Goal: Task Accomplishment & Management: Manage account settings

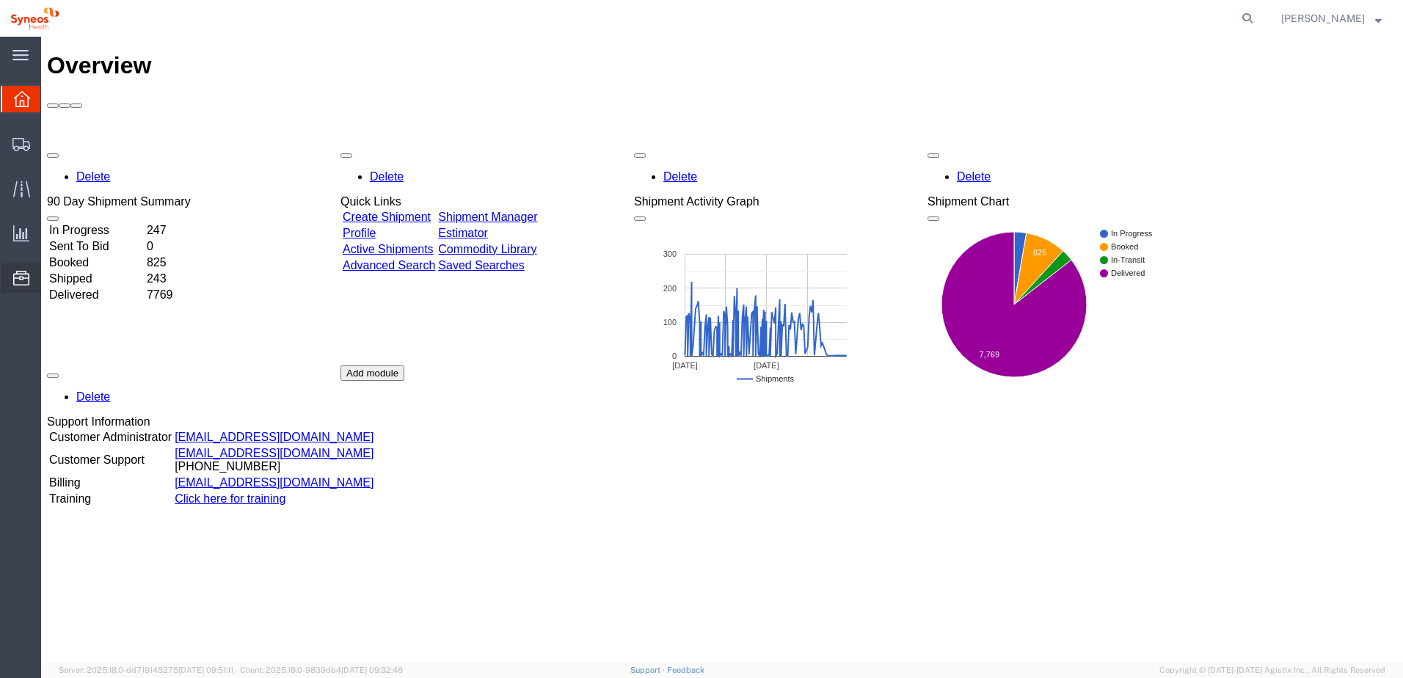
click at [0, 0] on span "Commodity Library" at bounding box center [0, 0] width 0 height 0
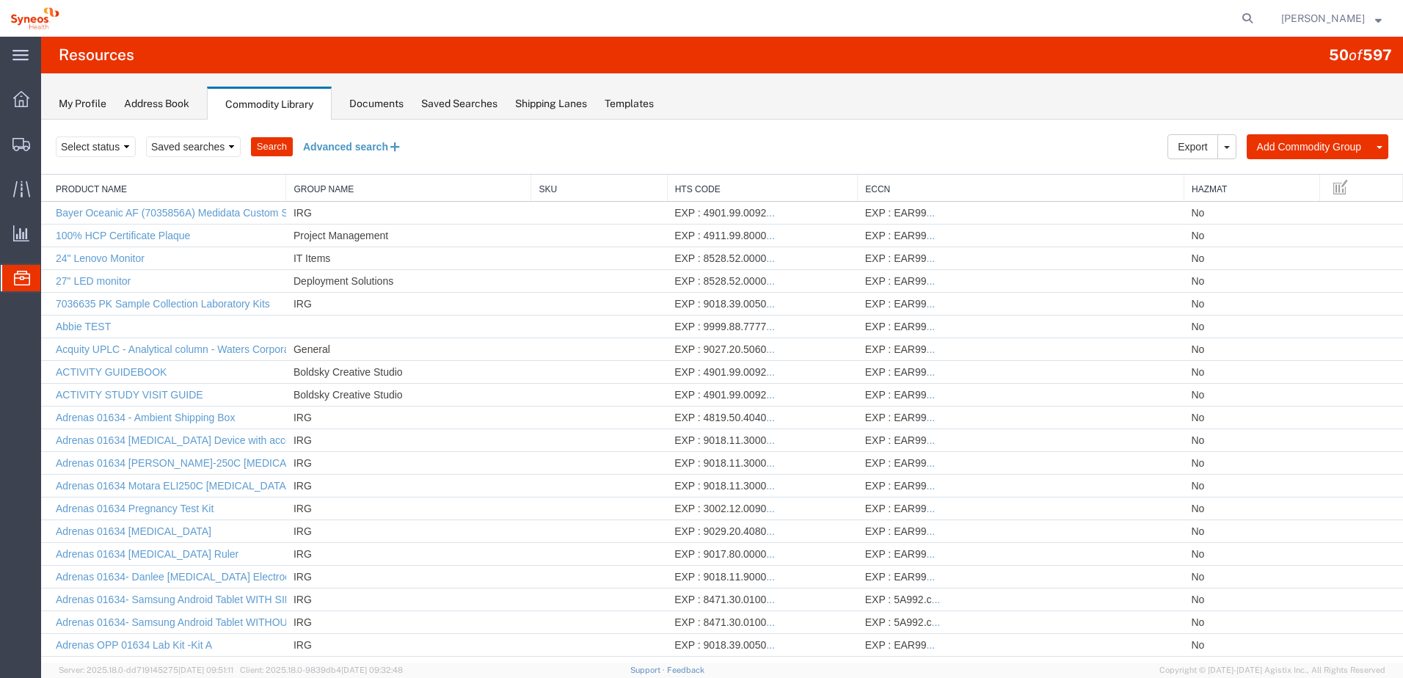
click at [352, 148] on button "Advanced search" at bounding box center [353, 146] width 120 height 25
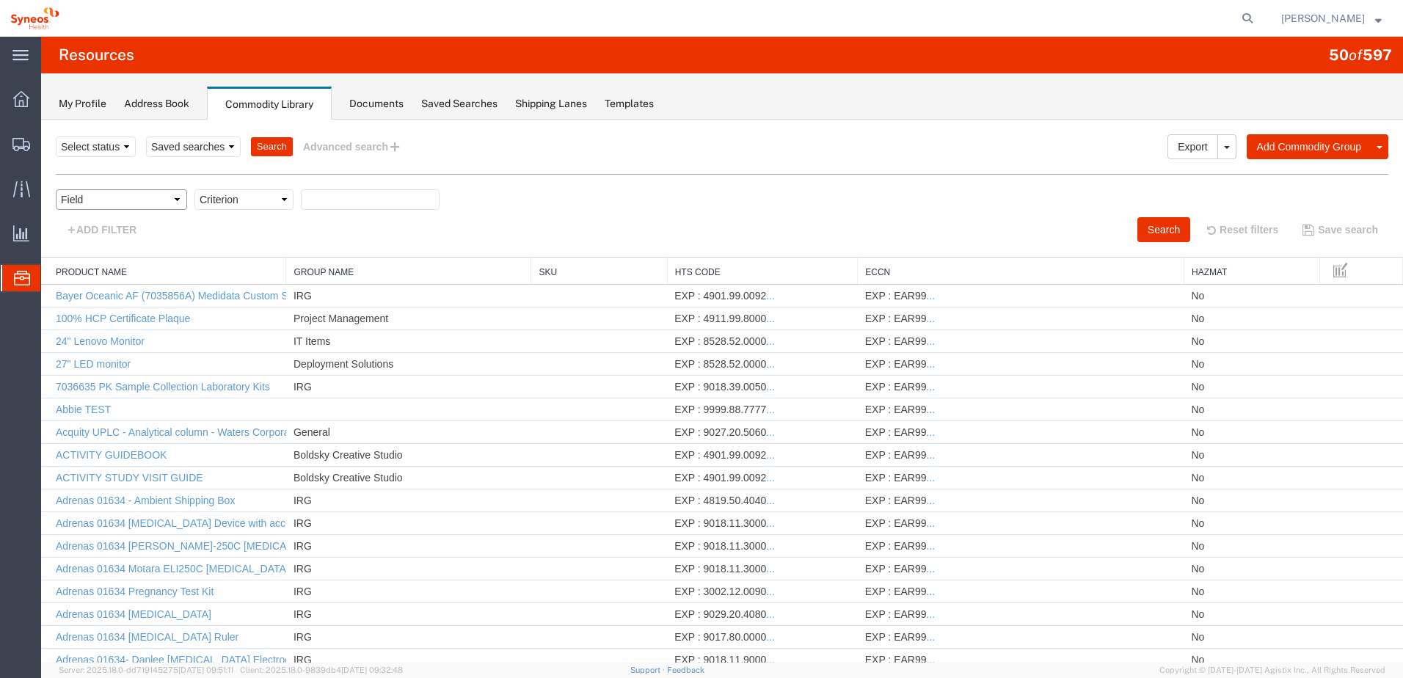
click at [126, 197] on select "Field Class Commodity Category Commodity Group Commodity Quantity Commodity Val…" at bounding box center [121, 199] width 131 height 21
select select "productName"
click at [56, 189] on select "Field Class Commodity Category Commodity Group Commodity Quantity Commodity Val…" at bounding box center [121, 199] width 131 height 21
drag, startPoint x: 277, startPoint y: 200, endPoint x: 270, endPoint y: 210, distance: 11.6
click at [276, 201] on select "Criterion contains does not contain is is blank is not blank starts with" at bounding box center [244, 199] width 99 height 21
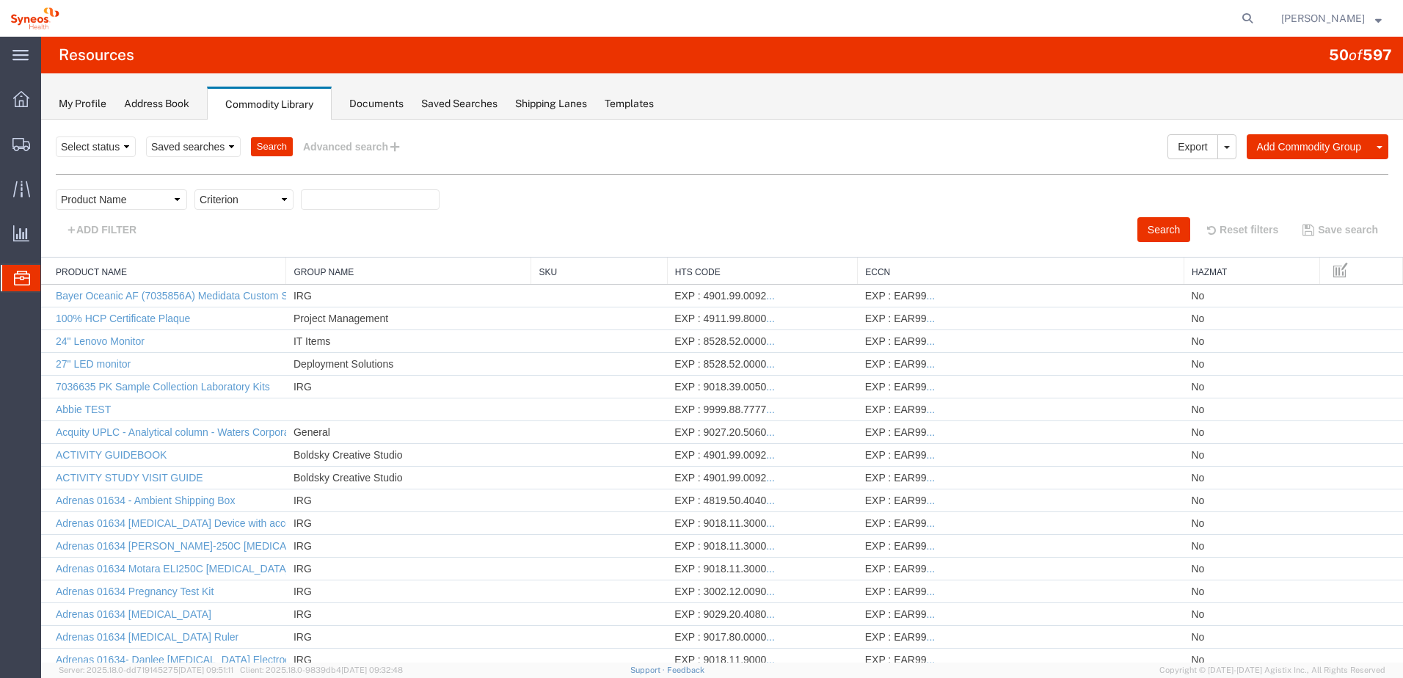
select select "contains"
click at [195, 189] on select "Criterion contains does not contain is is blank is not blank starts with" at bounding box center [244, 199] width 99 height 21
click at [357, 200] on input "text" at bounding box center [370, 199] width 139 height 21
type input "trophy"
click at [1166, 214] on div "Field Class Commodity Category Commodity Group Commodity Quantity Commodity Val…" at bounding box center [722, 203] width 1333 height 28
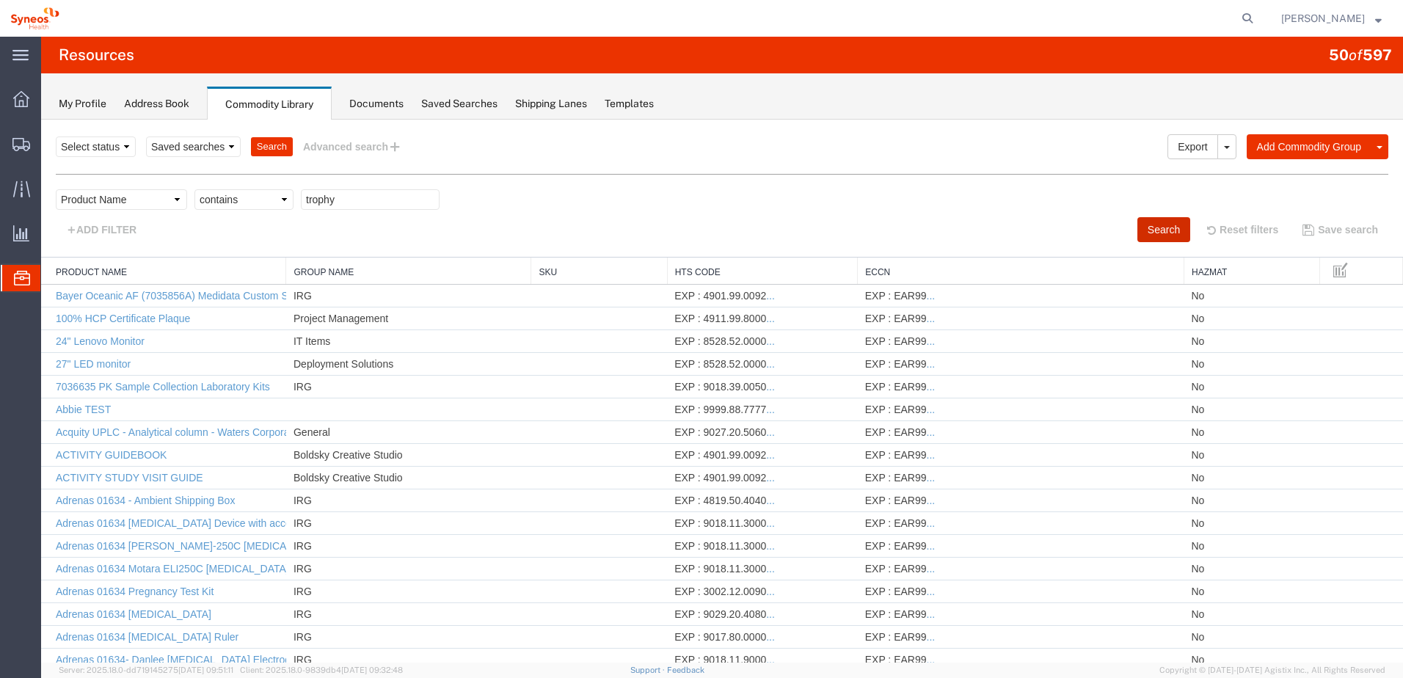
click at [1160, 225] on button "Search" at bounding box center [1164, 229] width 53 height 25
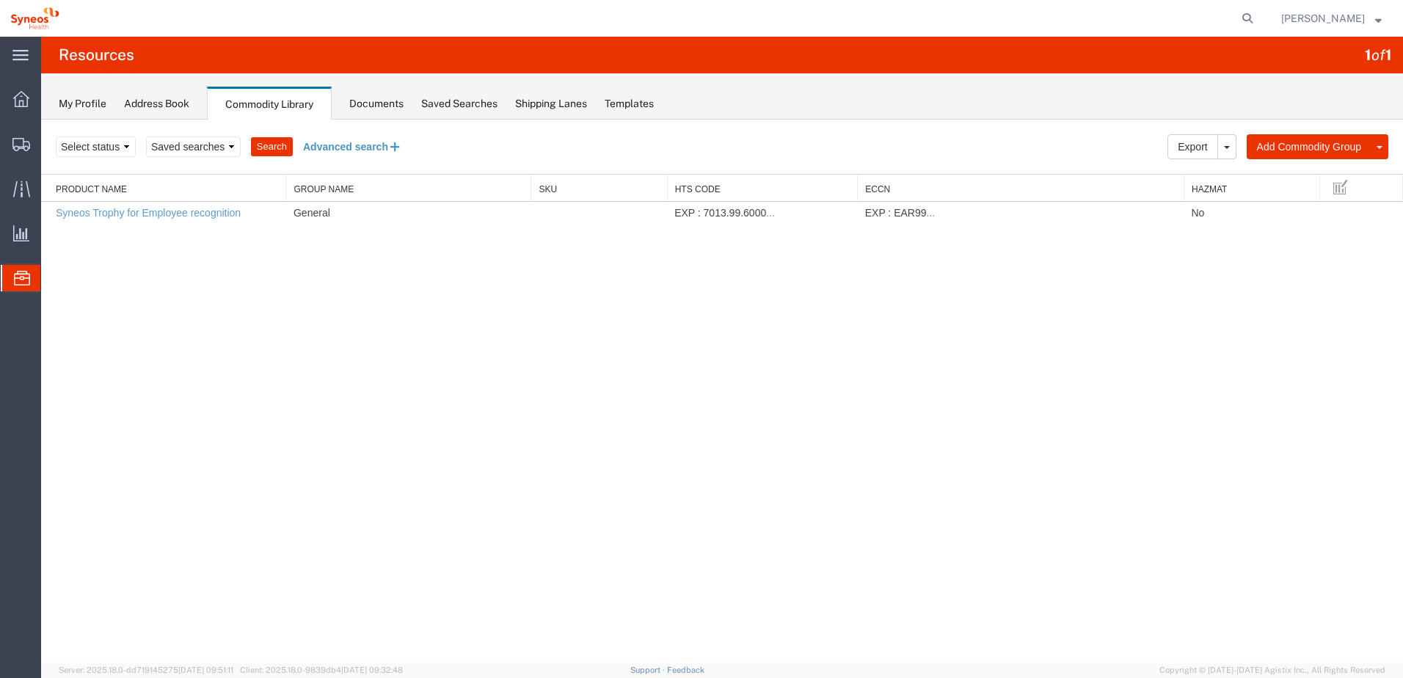
click at [349, 144] on button "Advanced search" at bounding box center [353, 146] width 120 height 25
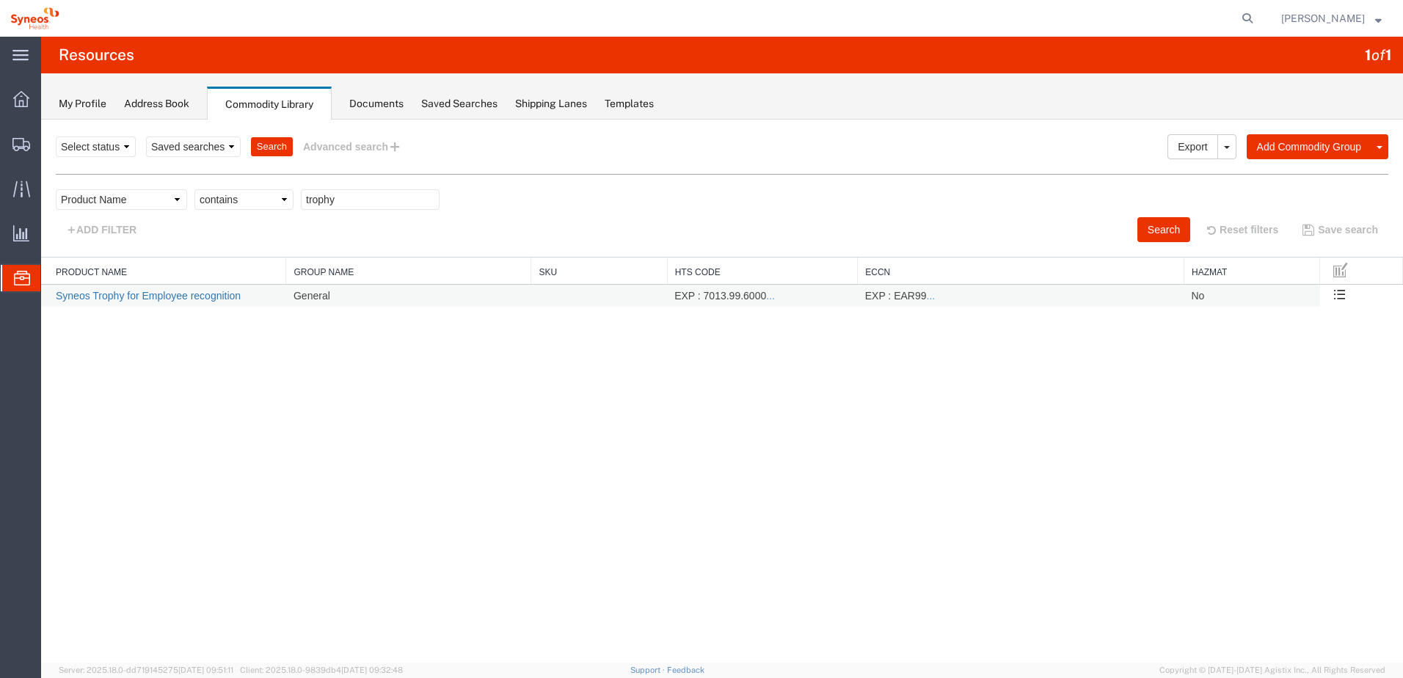
click at [114, 296] on link "Syneos Trophy for Employee recognition" at bounding box center [148, 296] width 185 height 12
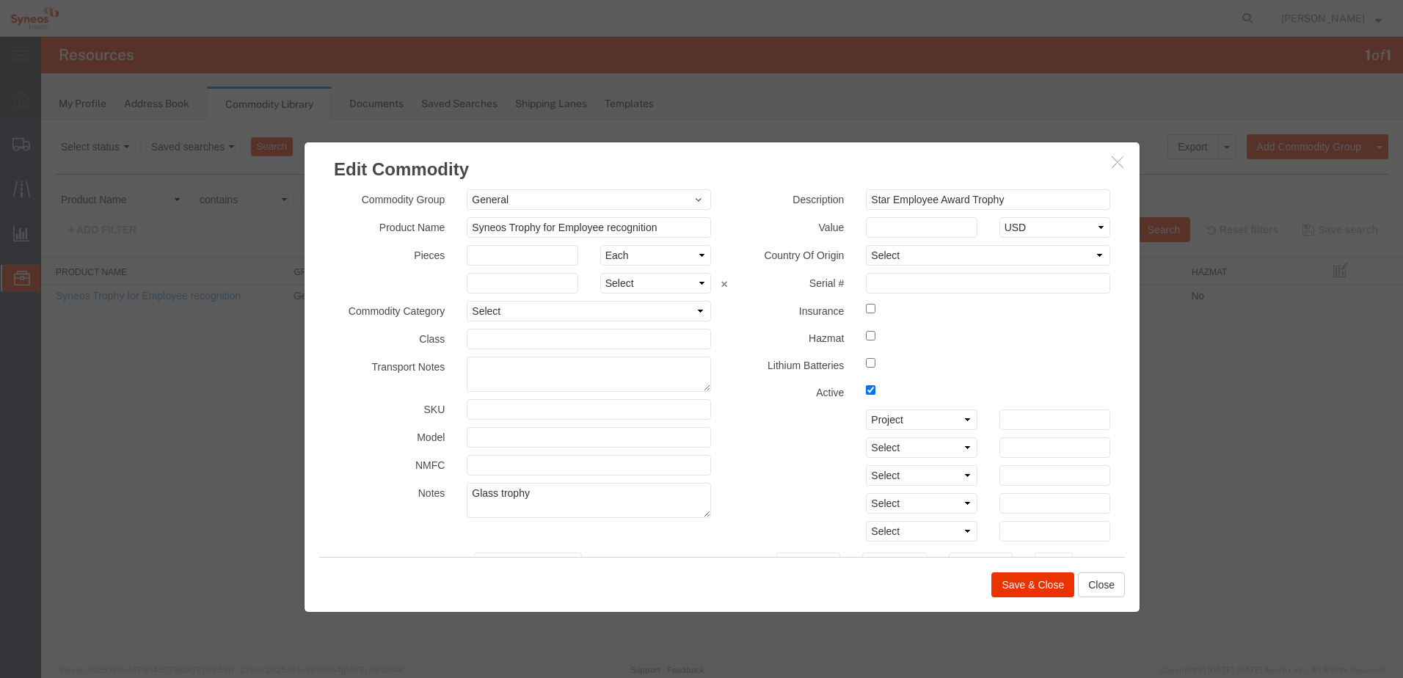
click at [1124, 164] on button "button" at bounding box center [1120, 162] width 18 height 18
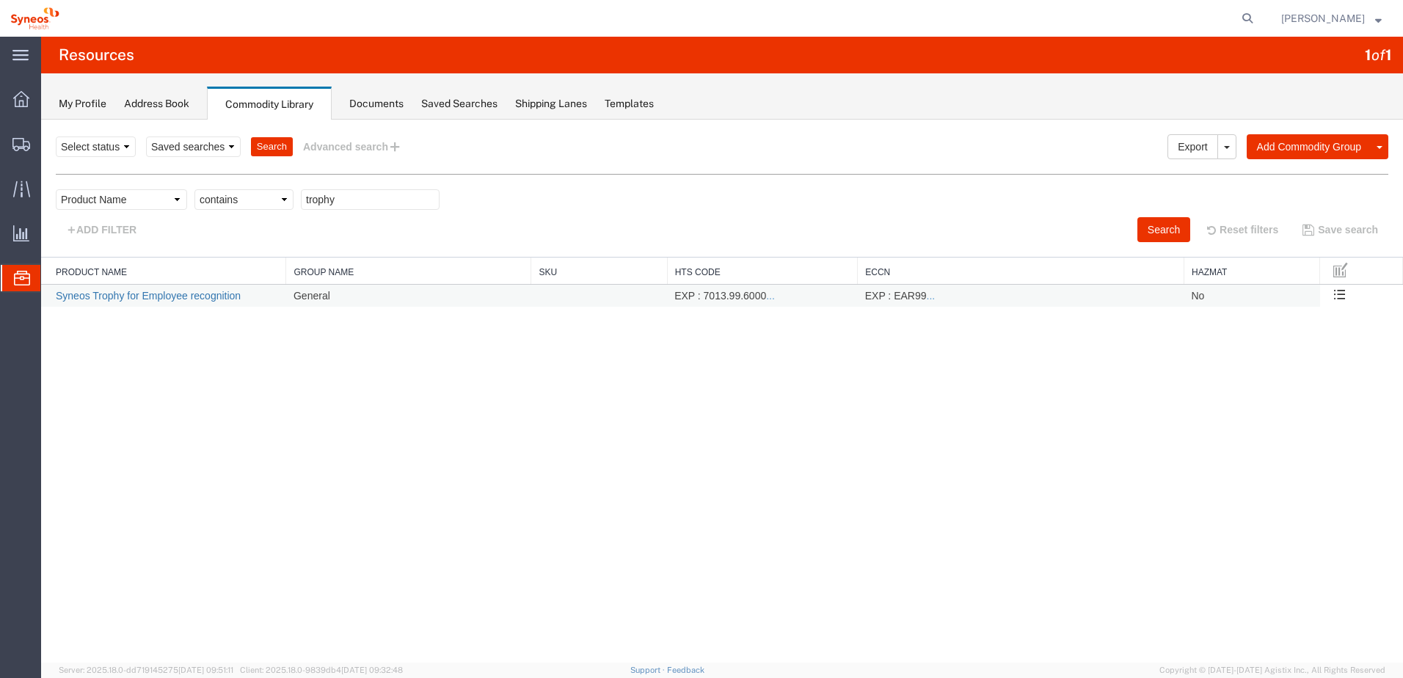
click at [173, 298] on link "Syneos Trophy for Employee recognition" at bounding box center [148, 296] width 185 height 12
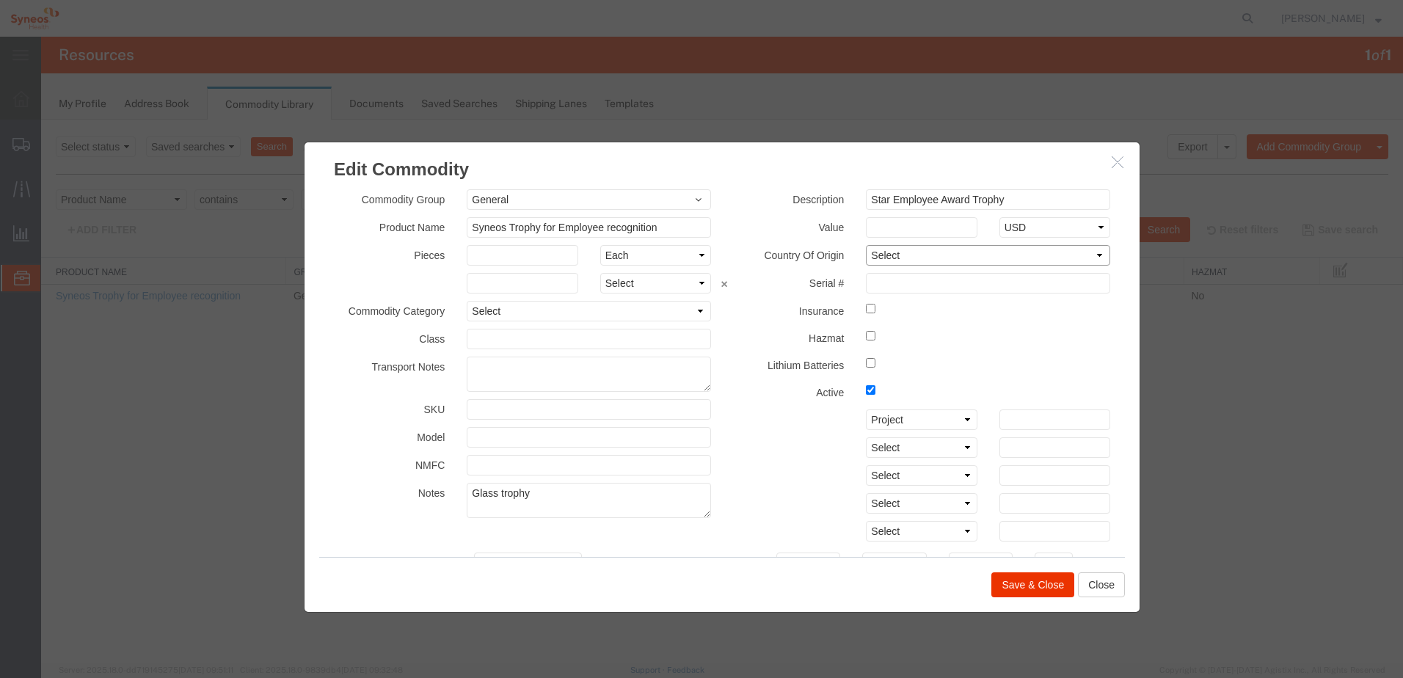
click at [893, 258] on select "Select Afghanistan Åland Islands Albania Algeria American Samoa Andorra Angola …" at bounding box center [988, 255] width 244 height 21
select select "US"
click at [866, 245] on select "Select Afghanistan Åland Islands Albania Algeria American Samoa Andorra Angola …" at bounding box center [988, 255] width 244 height 21
click at [741, 422] on div "Select Account Type Activity ID Airline Appointment Number ASN Batch Number Bil…" at bounding box center [921, 420] width 399 height 21
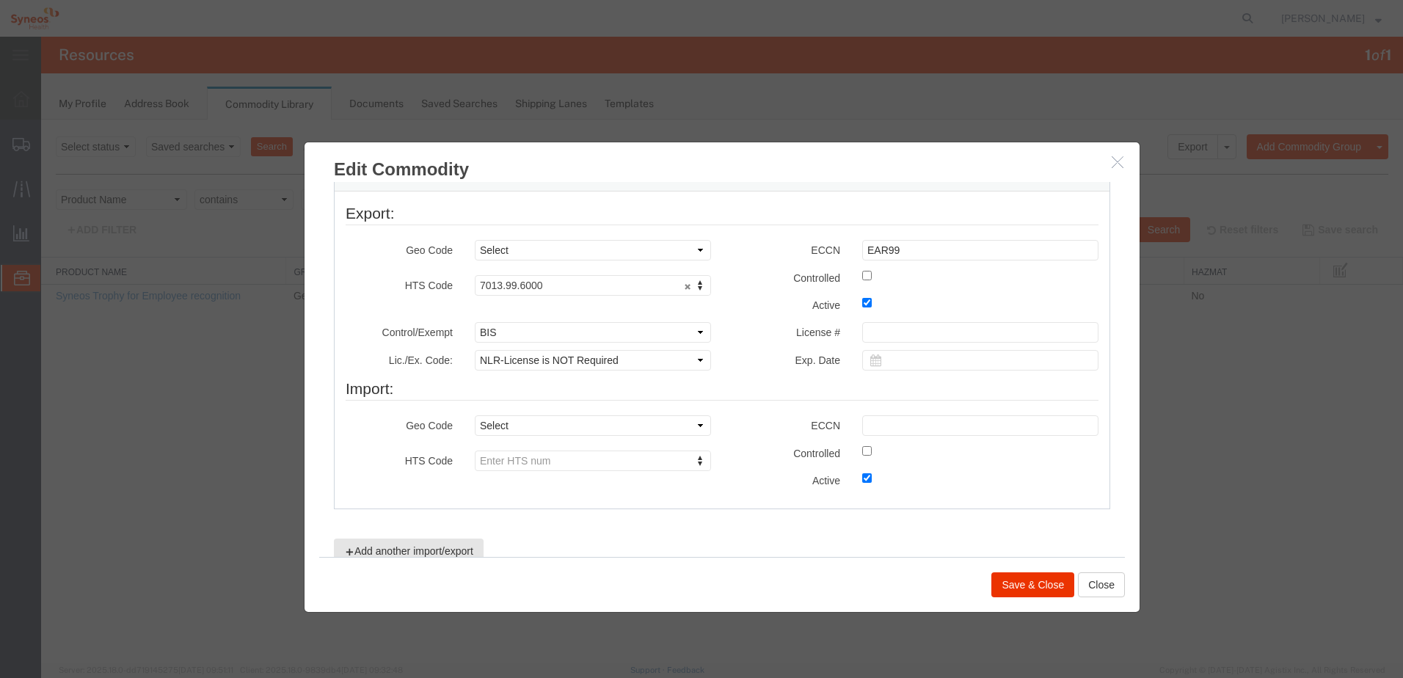
scroll to position [514, 0]
click at [1027, 592] on button "Save & Close" at bounding box center [1033, 585] width 83 height 25
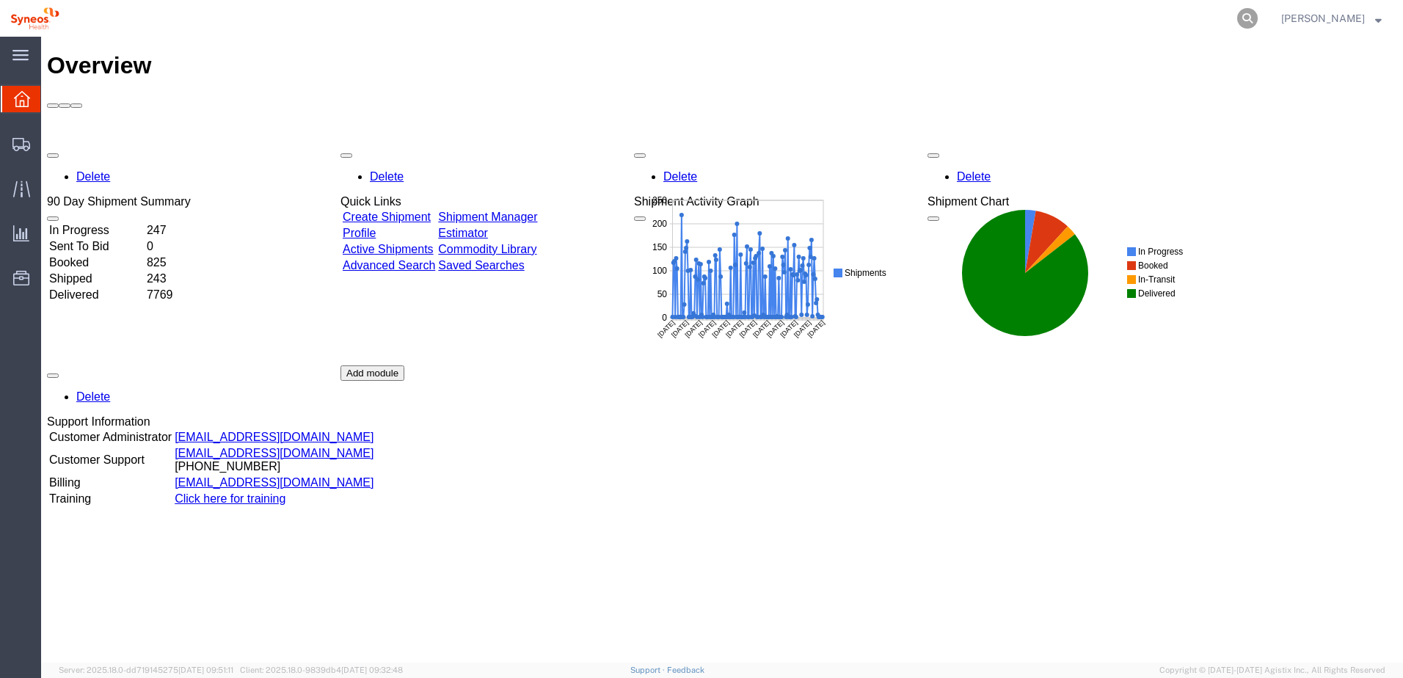
click at [1258, 14] on icon at bounding box center [1248, 18] width 21 height 21
click at [882, 21] on input "search" at bounding box center [1014, 18] width 446 height 35
paste input "56790068"
type input "56790068"
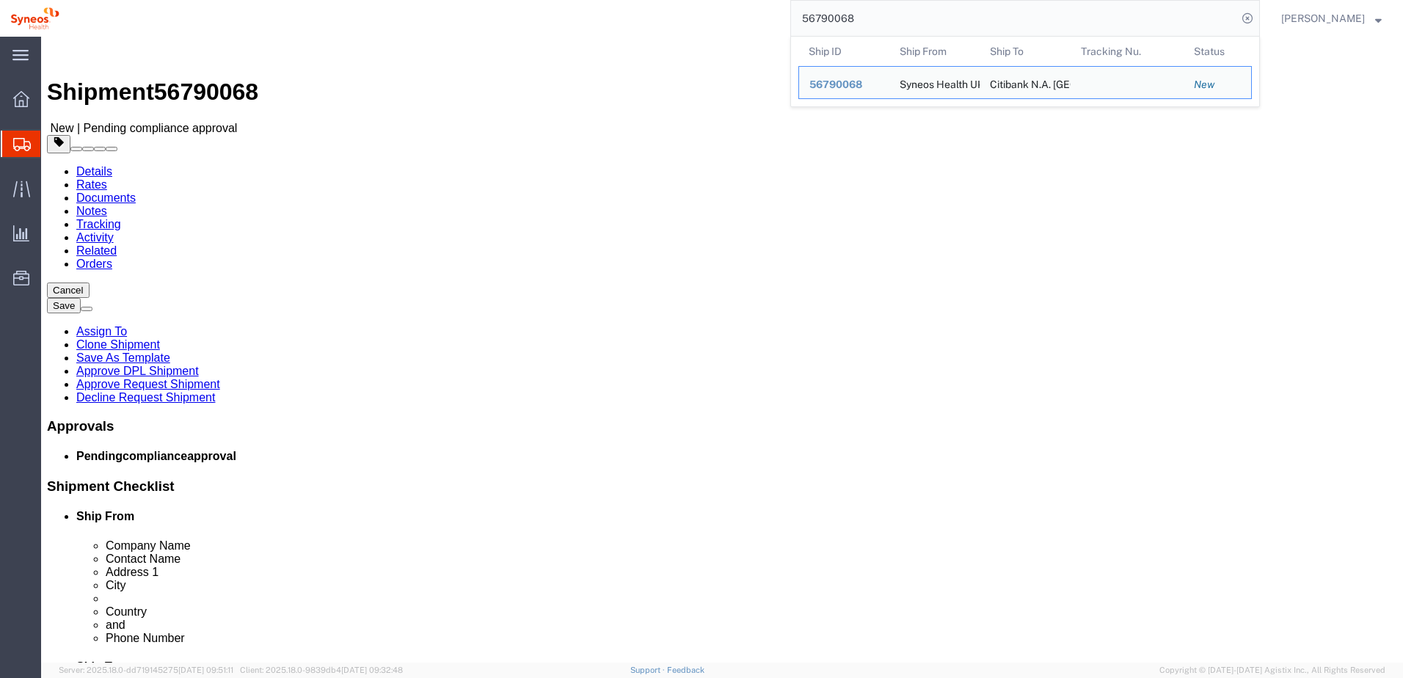
select select
click at [685, 12] on div "56790068 Ship ID Ship From Ship To Tracking Nu. Status Ship ID 56790068 Ship Fr…" at bounding box center [665, 18] width 1191 height 37
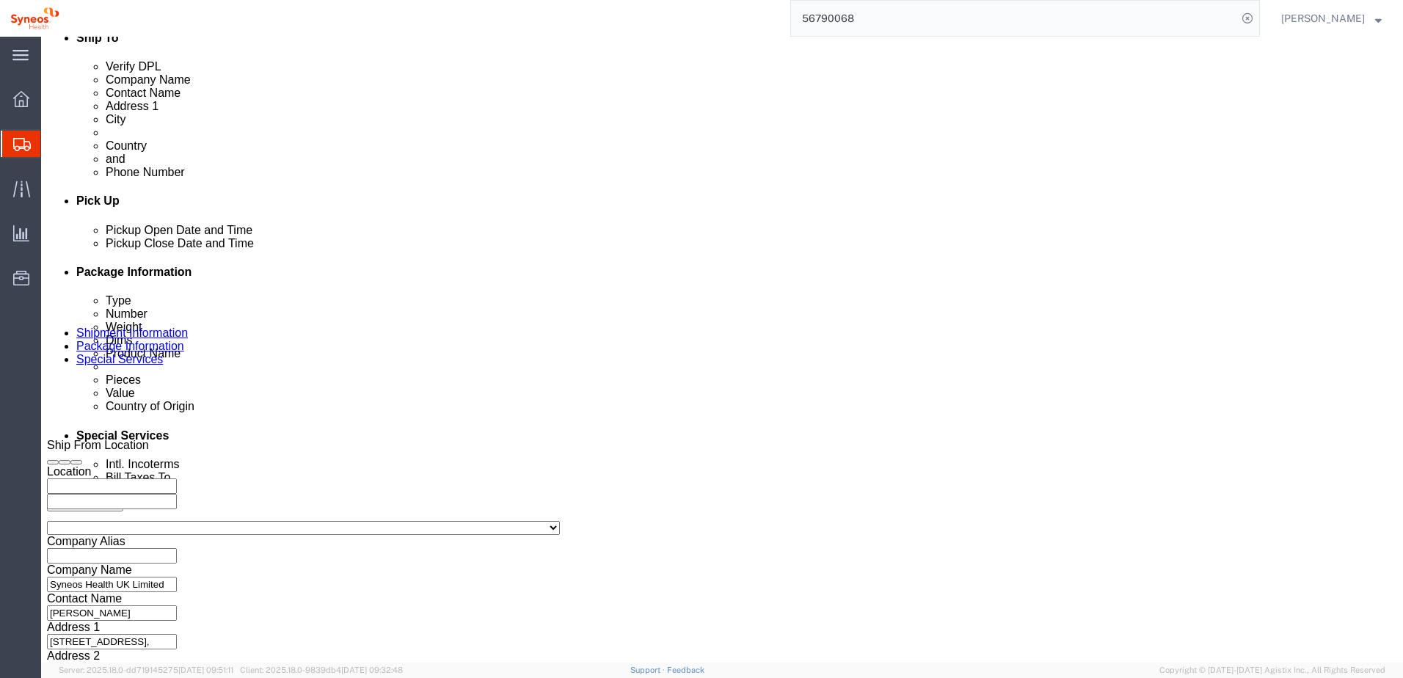
scroll to position [636, 0]
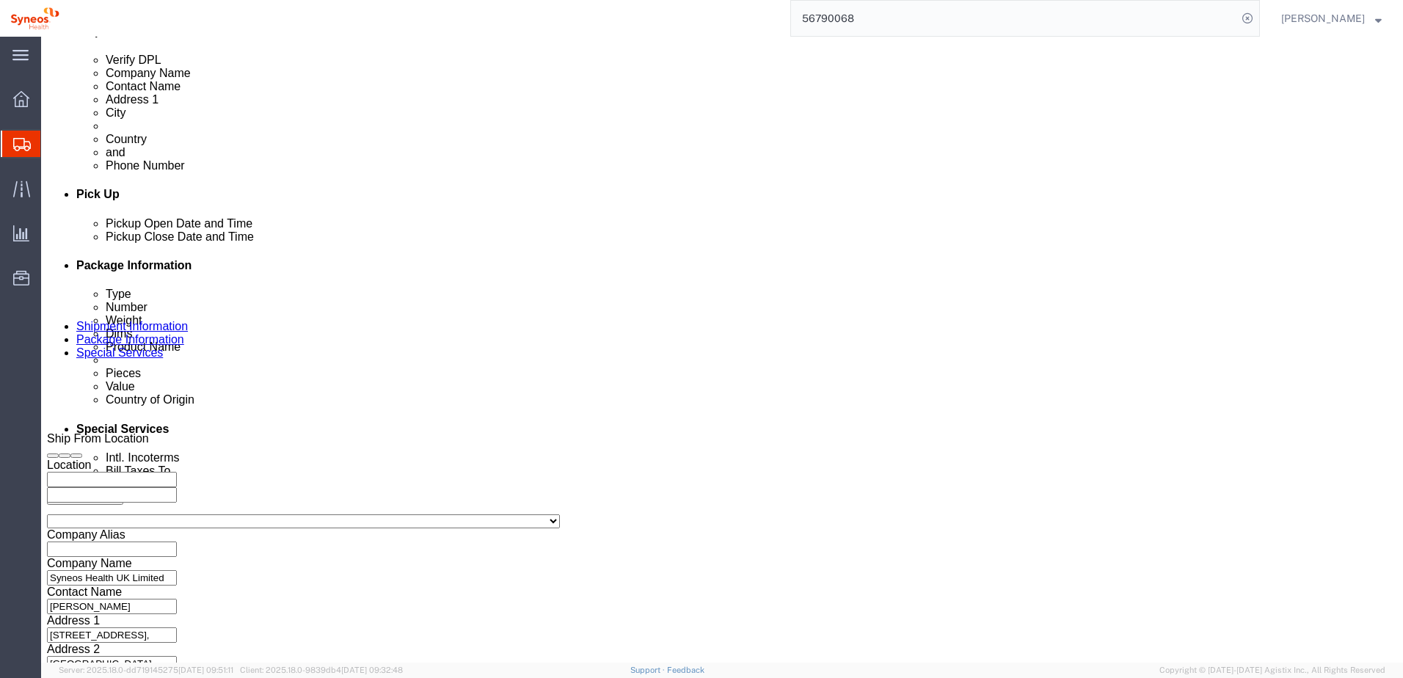
click button "Continue"
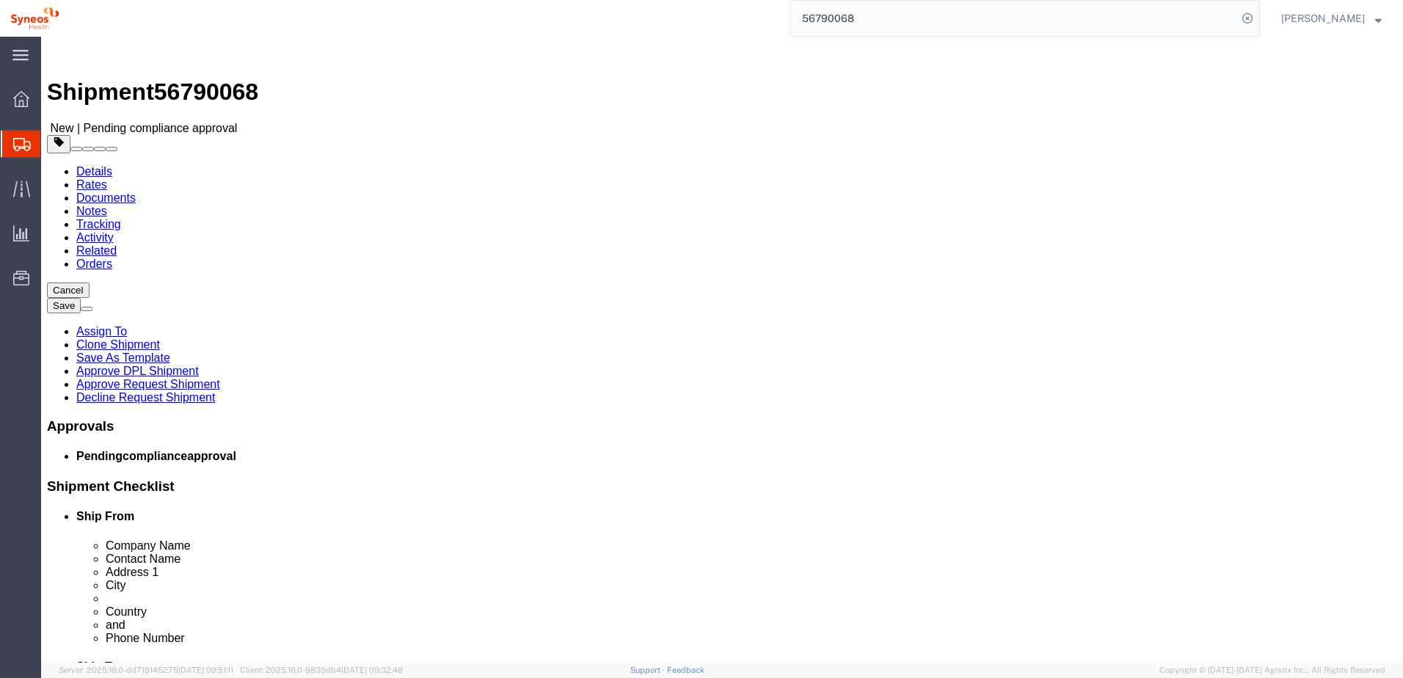
click link "Approve Request Shipment"
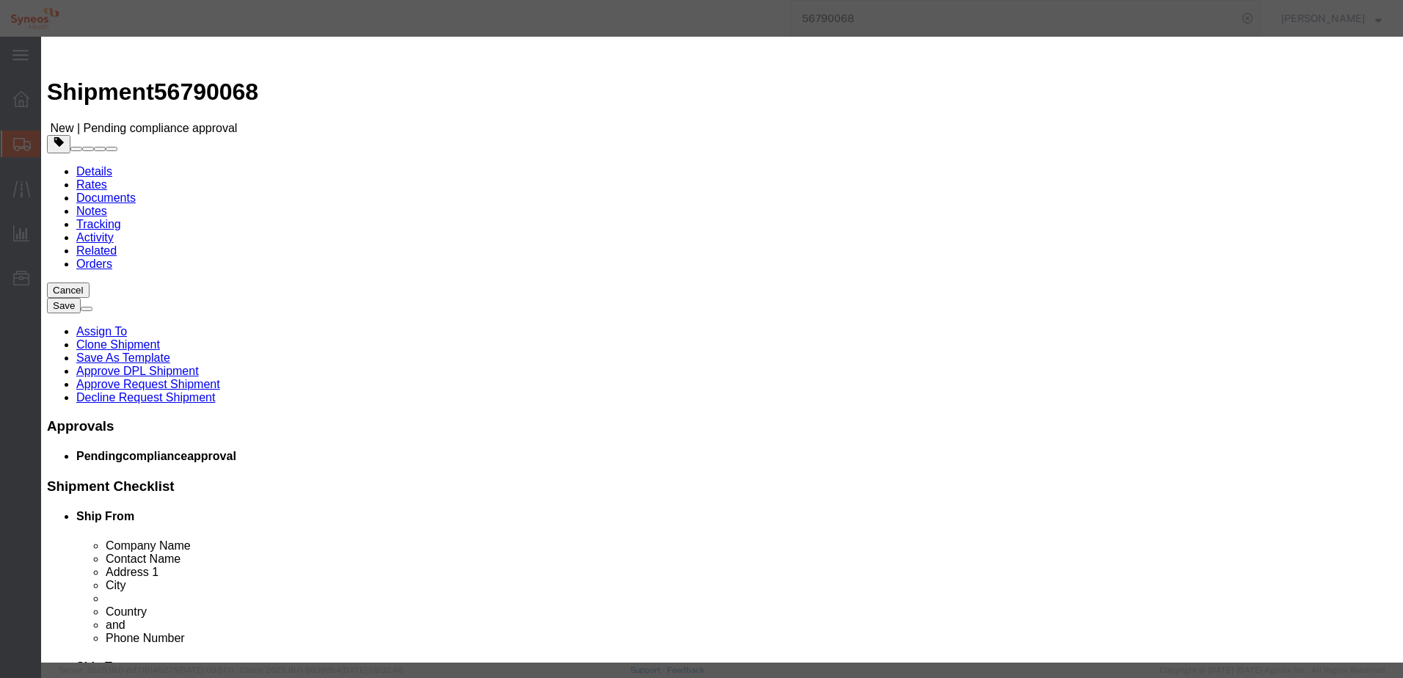
click button "Yes"
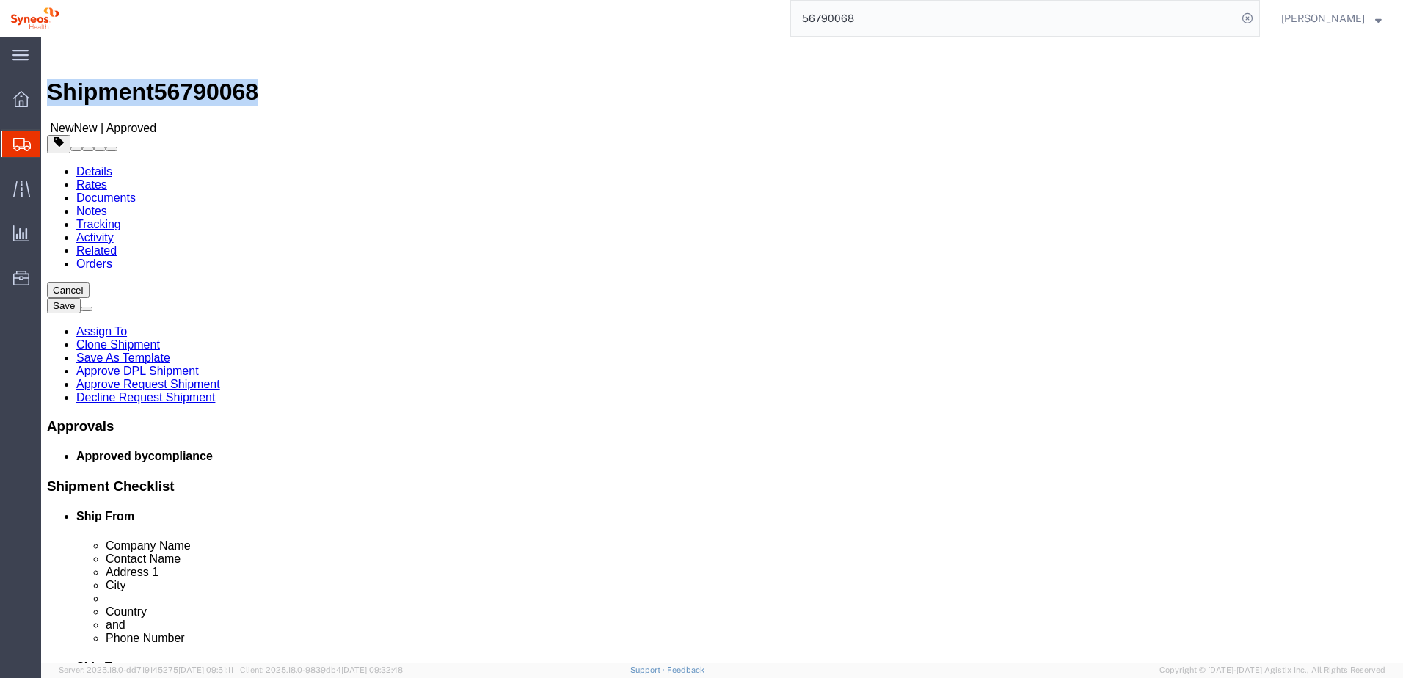
drag, startPoint x: 42, startPoint y: 13, endPoint x: 199, endPoint y: 23, distance: 157.4
click h1 "Shipment 56790068"
copy h1 "Shipment 56790068"
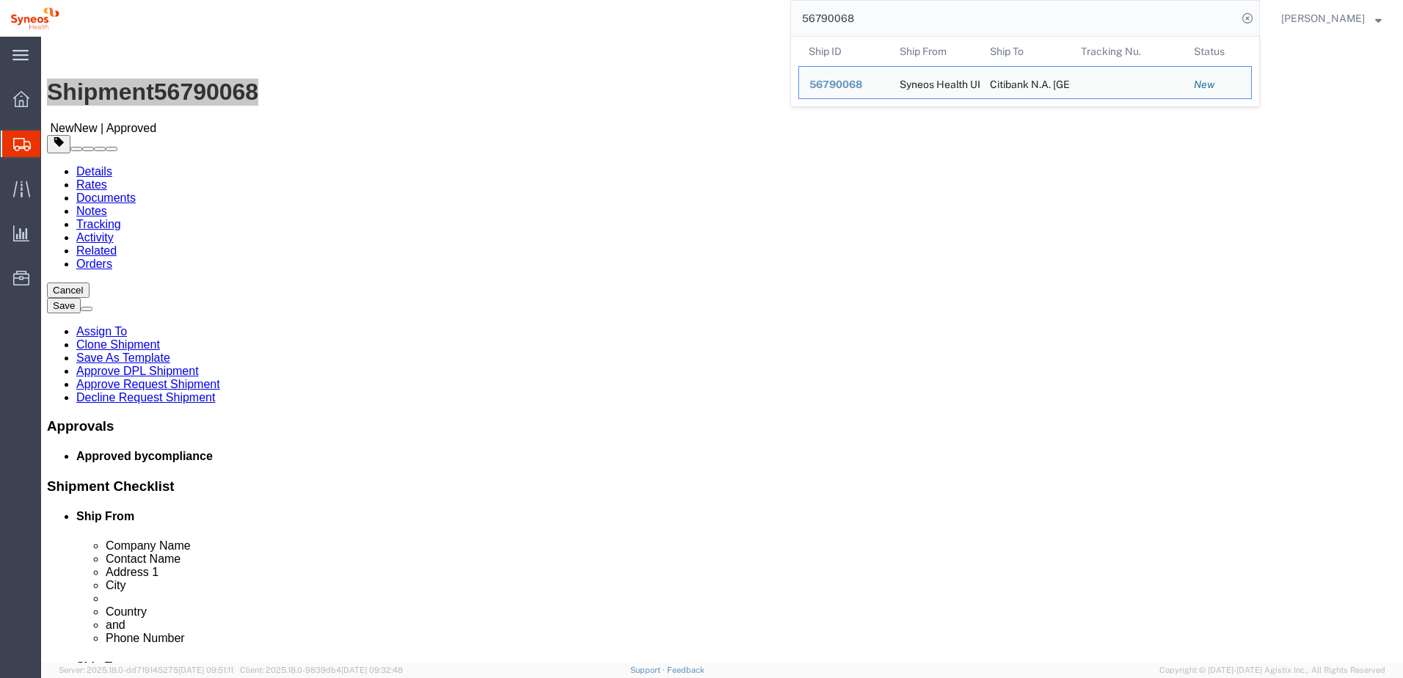
drag, startPoint x: 867, startPoint y: 18, endPoint x: 788, endPoint y: 10, distance: 79.8
click at [788, 10] on div "56790068 Ship ID Ship From Ship To Tracking Nu. Status Ship ID 56790068 Ship Fr…" at bounding box center [665, 18] width 1191 height 37
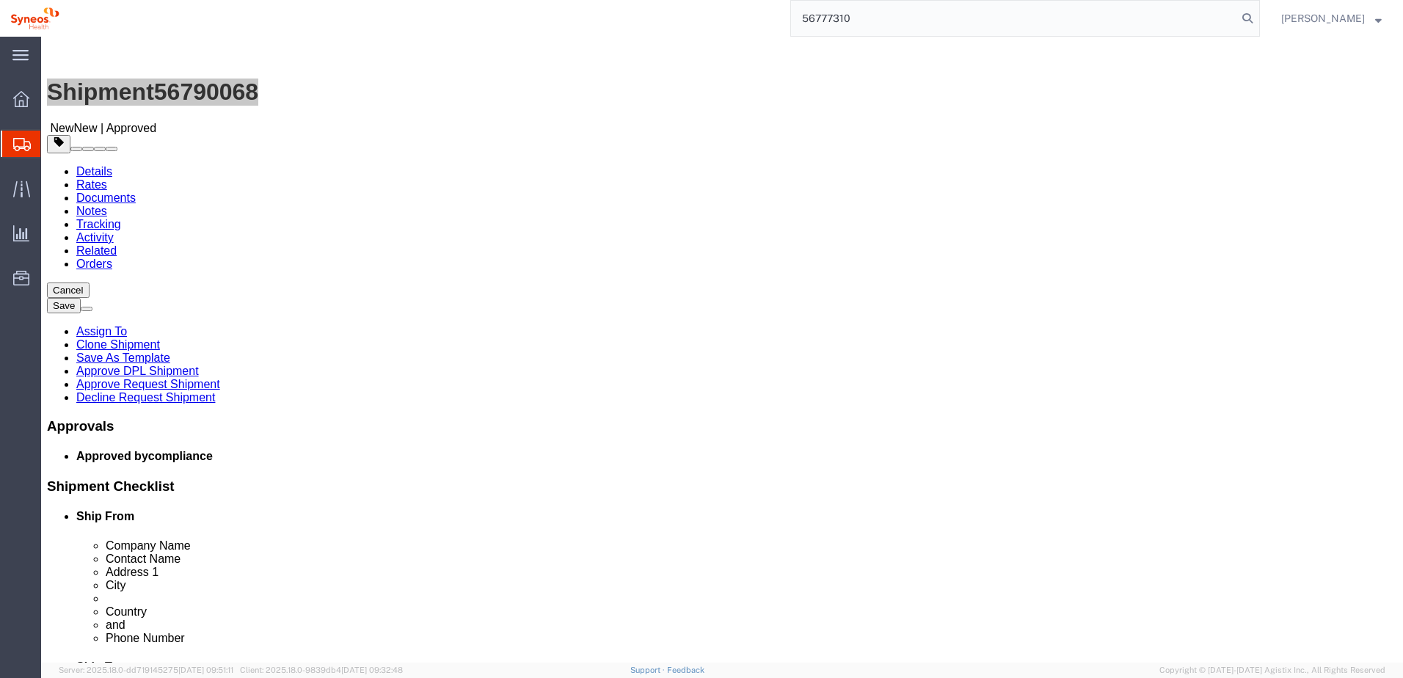
type input "56777310"
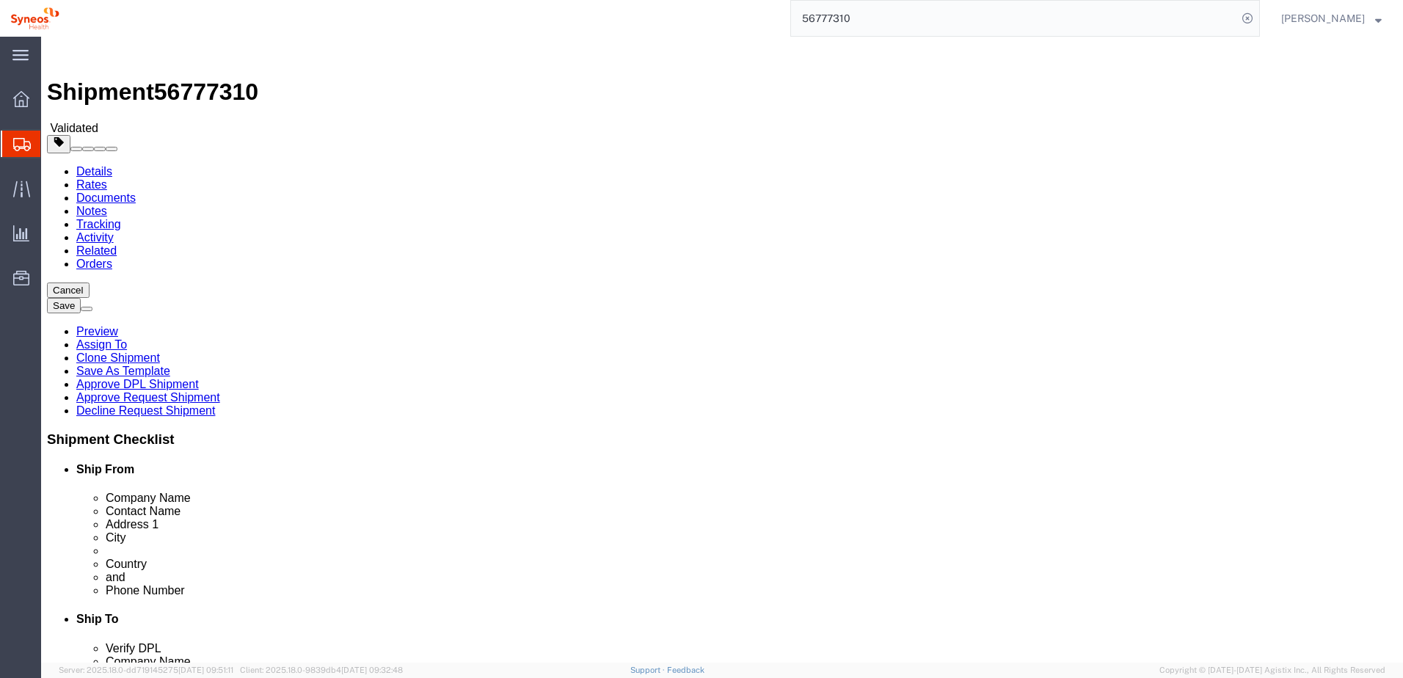
click icon
